Goal: Download file/media

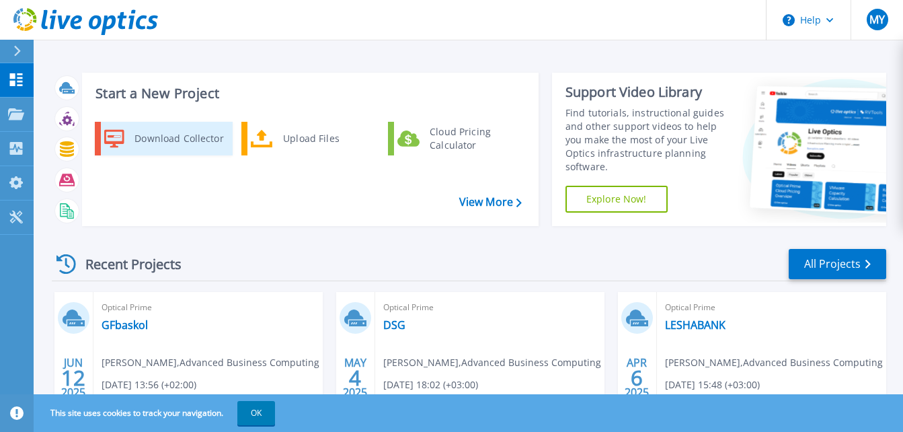
click at [188, 147] on div "Download Collector" at bounding box center [179, 138] width 102 height 27
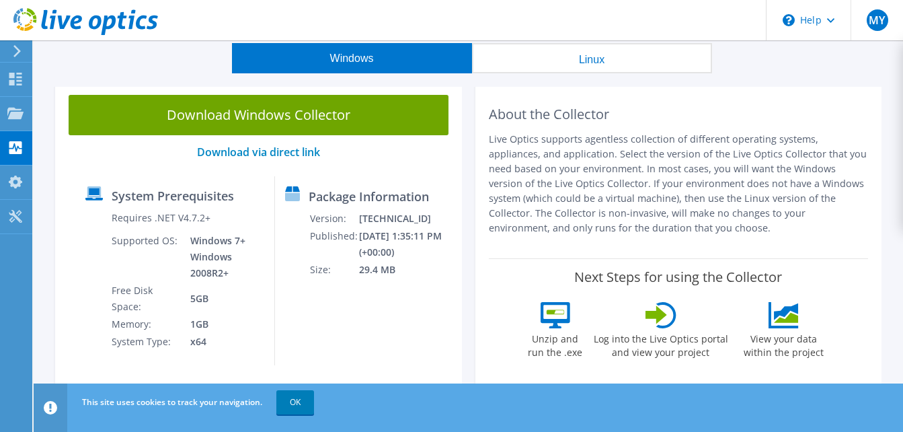
scroll to position [67, 0]
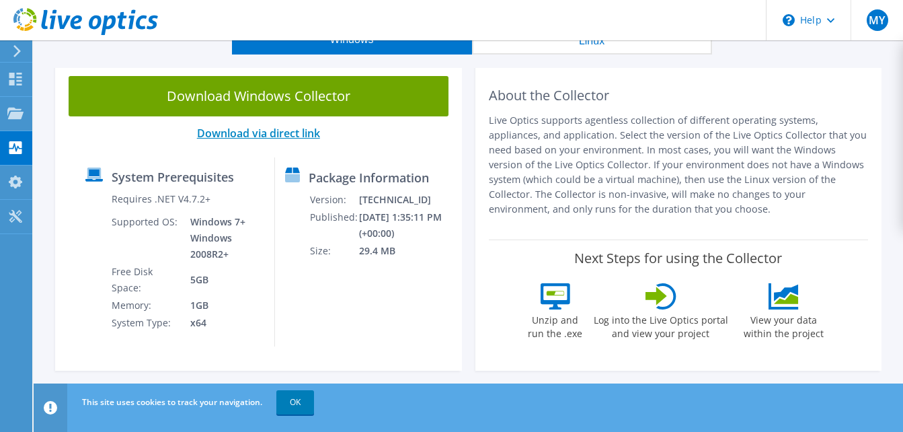
click at [286, 131] on link "Download via direct link" at bounding box center [258, 133] width 123 height 15
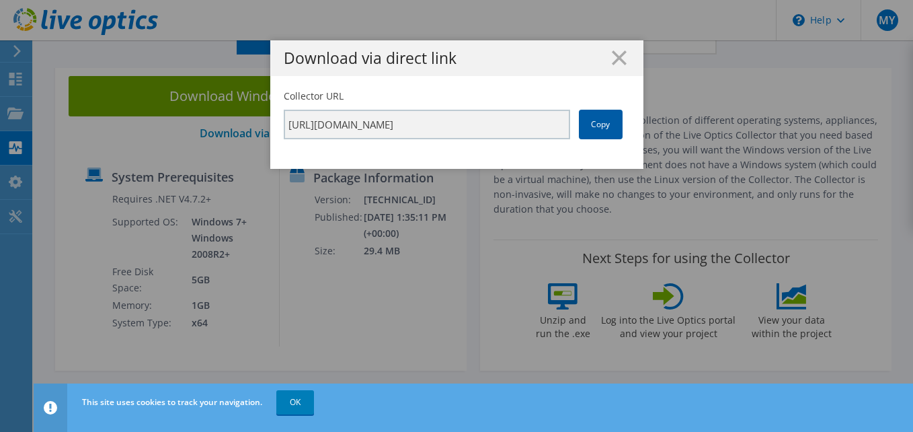
click at [601, 118] on link "Copy" at bounding box center [601, 125] width 44 height 30
click at [613, 57] on line at bounding box center [619, 57] width 13 height 13
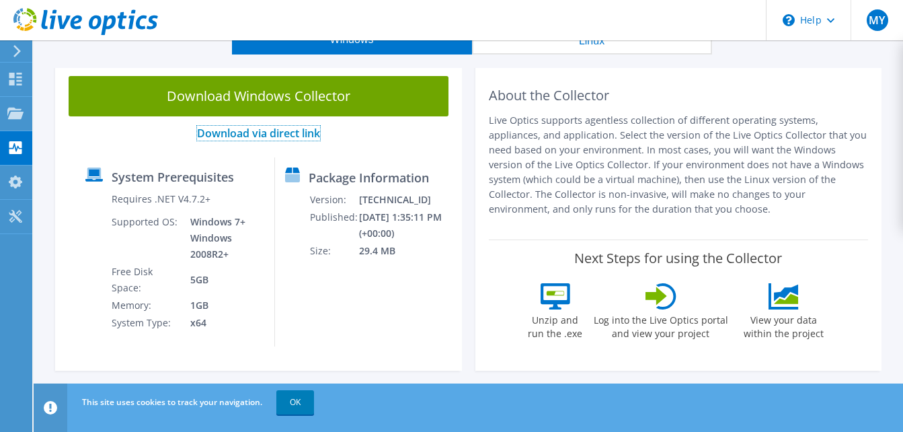
click at [270, 130] on link "Download via direct link" at bounding box center [258, 133] width 123 height 15
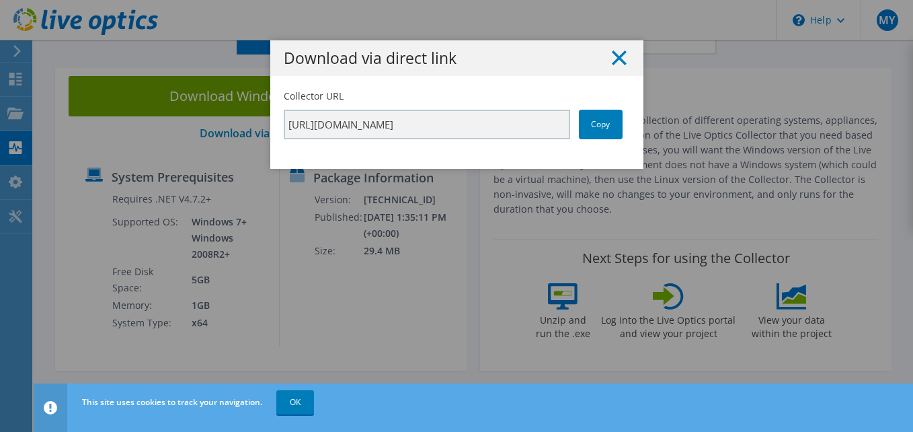
click at [612, 53] on icon at bounding box center [619, 57] width 15 height 15
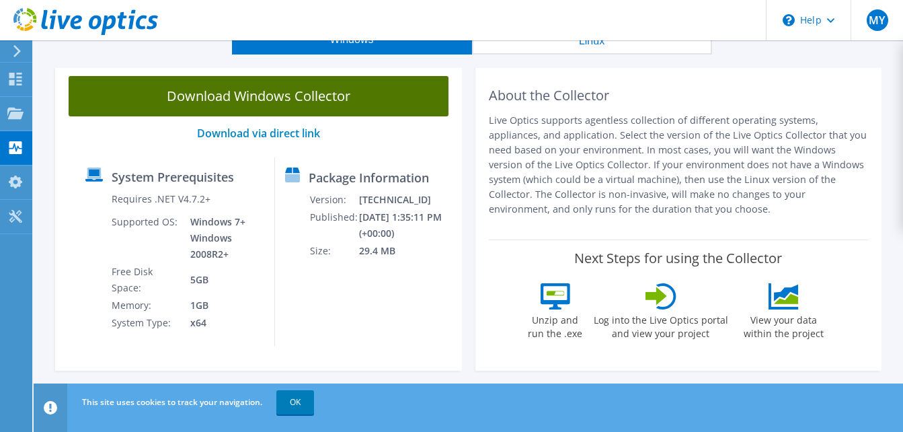
click at [251, 100] on link "Download Windows Collector" at bounding box center [259, 96] width 380 height 40
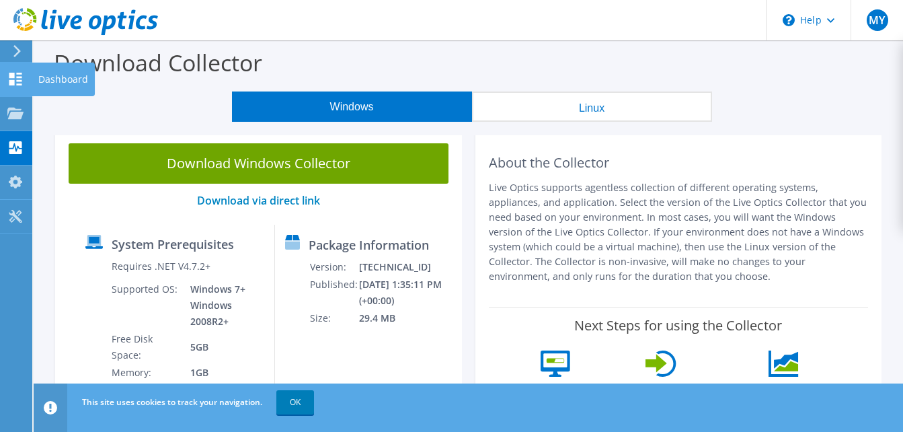
click at [19, 84] on use at bounding box center [15, 79] width 13 height 13
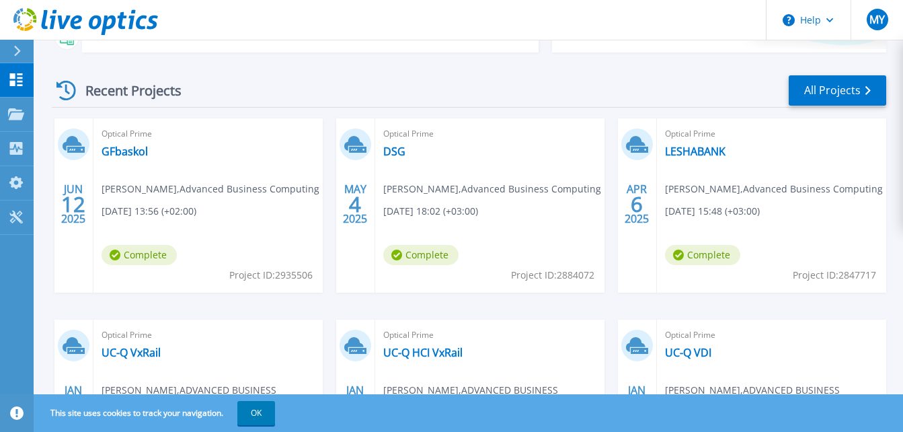
scroll to position [202, 0]
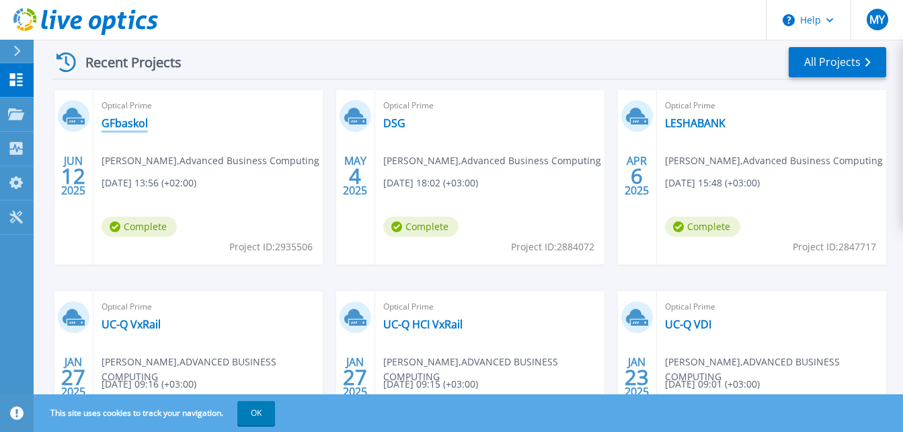
click at [136, 127] on link "GFbaskol" at bounding box center [125, 122] width 46 height 13
